Goal: Find specific page/section: Find specific page/section

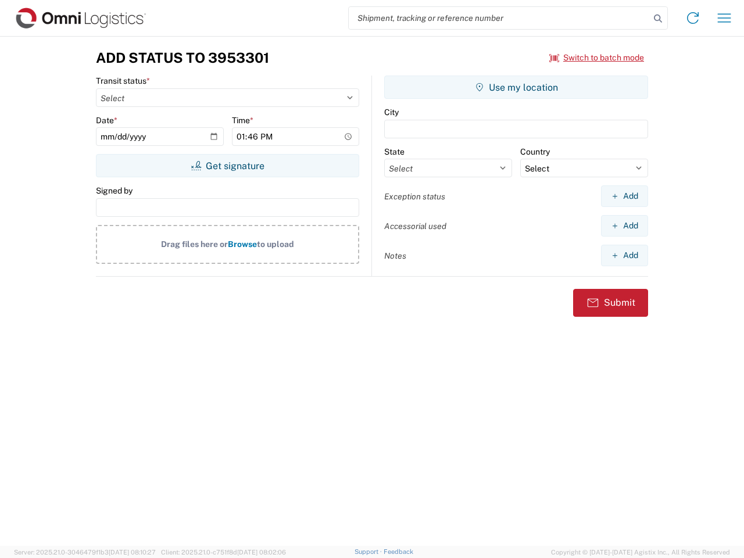
click at [499, 18] on input "search" at bounding box center [499, 18] width 301 height 22
click at [658, 19] on icon at bounding box center [657, 18] width 16 height 16
click at [692, 18] on icon at bounding box center [692, 18] width 19 height 19
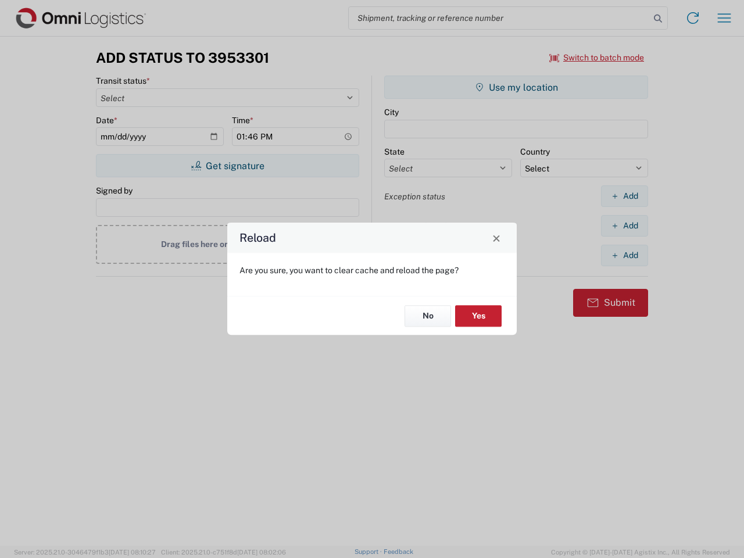
click at [724, 18] on div "Reload Are you sure, you want to clear cache and reload the page? No Yes" at bounding box center [372, 279] width 744 height 558
click at [597, 58] on div "Reload Are you sure, you want to clear cache and reload the page? No Yes" at bounding box center [372, 279] width 744 height 558
click at [227, 166] on div "Reload Are you sure, you want to clear cache and reload the page? No Yes" at bounding box center [372, 279] width 744 height 558
click at [516, 87] on div "Reload Are you sure, you want to clear cache and reload the page? No Yes" at bounding box center [372, 279] width 744 height 558
click at [624, 196] on div "Reload Are you sure, you want to clear cache and reload the page? No Yes" at bounding box center [372, 279] width 744 height 558
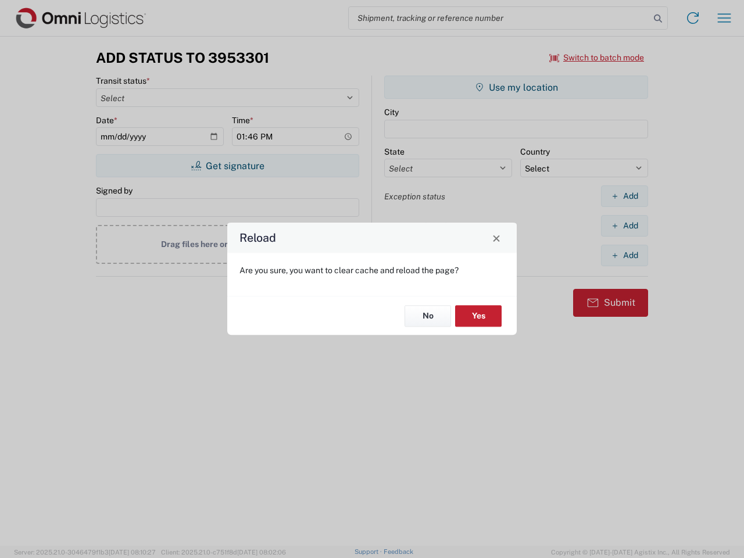
click at [624, 225] on div "Reload Are you sure, you want to clear cache and reload the page? No Yes" at bounding box center [372, 279] width 744 height 558
click at [624, 255] on div "Reload Are you sure, you want to clear cache and reload the page? No Yes" at bounding box center [372, 279] width 744 height 558
